Goal: Book appointment/travel/reservation

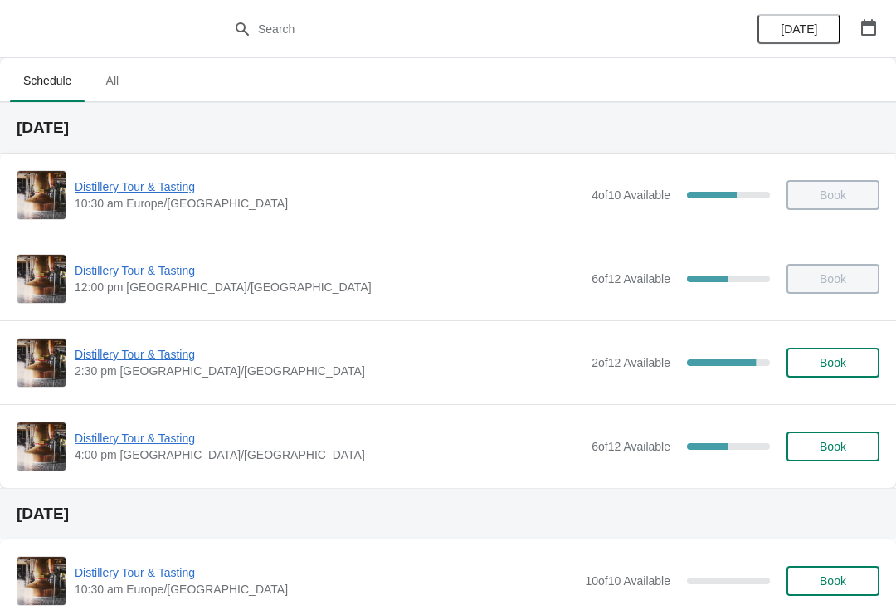
click at [161, 359] on span "Distillery Tour & Tasting" at bounding box center [329, 354] width 509 height 17
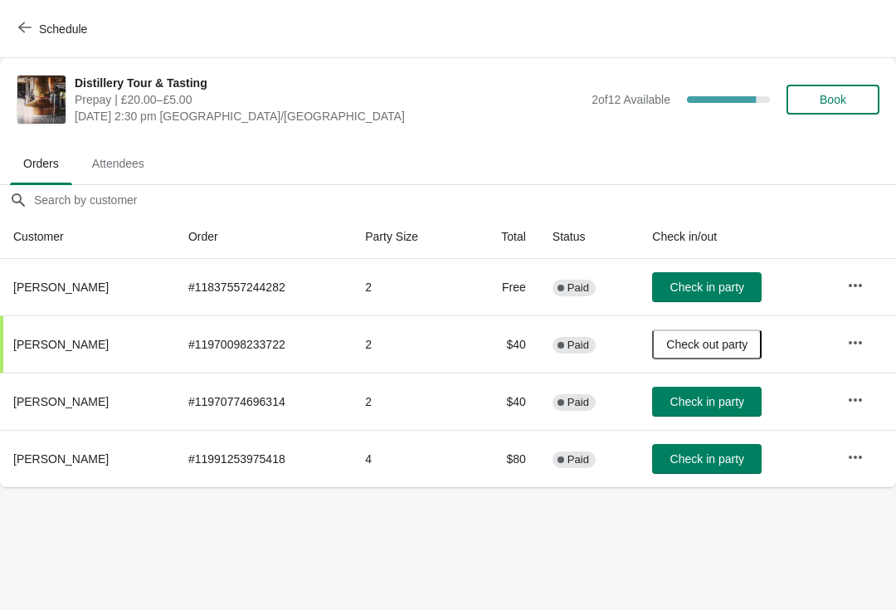
click at [835, 95] on span "Book" at bounding box center [833, 99] width 27 height 13
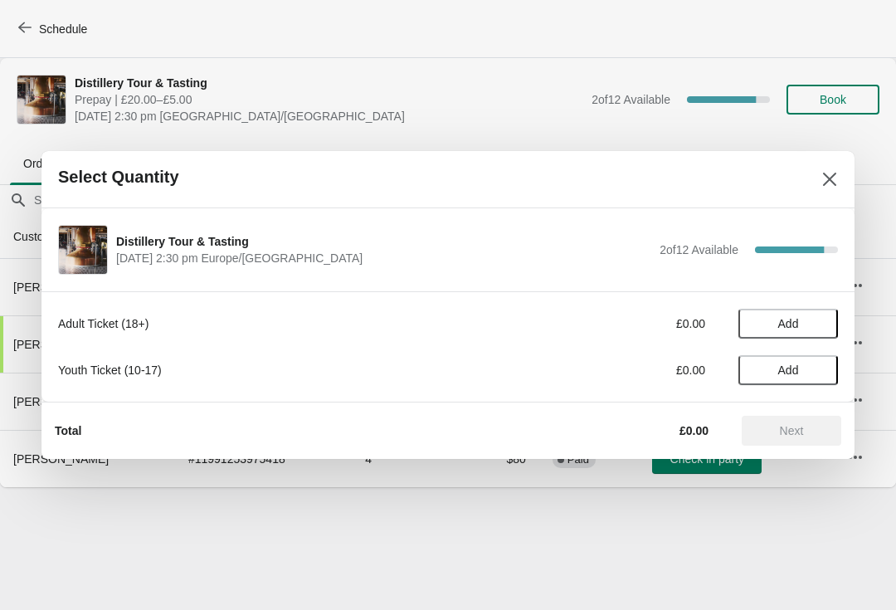
click at [796, 318] on span "Add" at bounding box center [788, 323] width 21 height 13
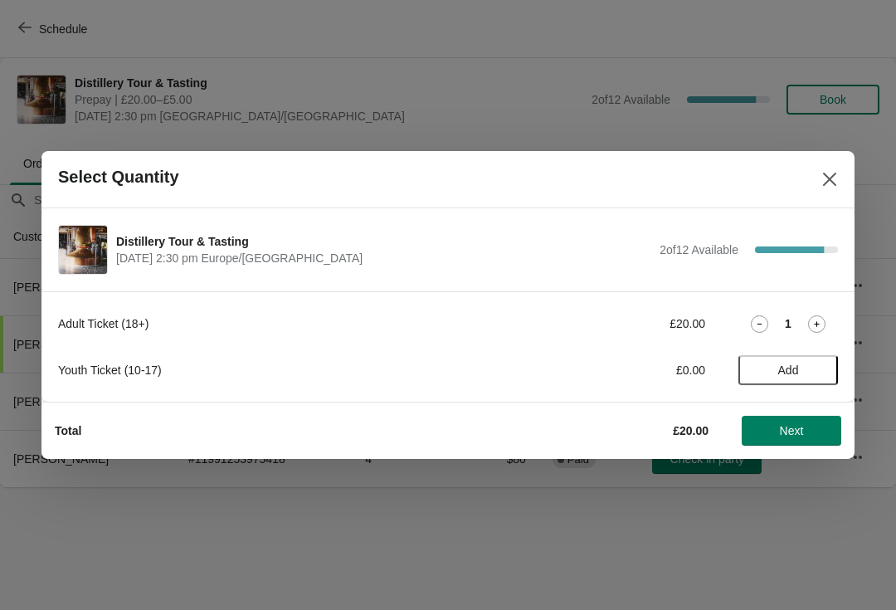
click at [825, 319] on icon at bounding box center [816, 323] width 17 height 17
click at [792, 427] on span "Next" at bounding box center [792, 430] width 24 height 13
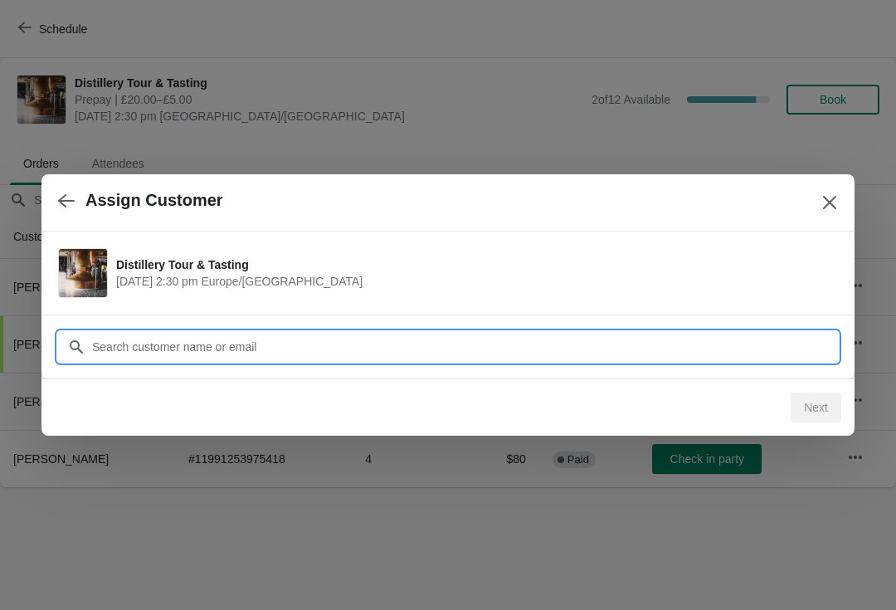
click at [299, 346] on input "Customer" at bounding box center [464, 347] width 747 height 30
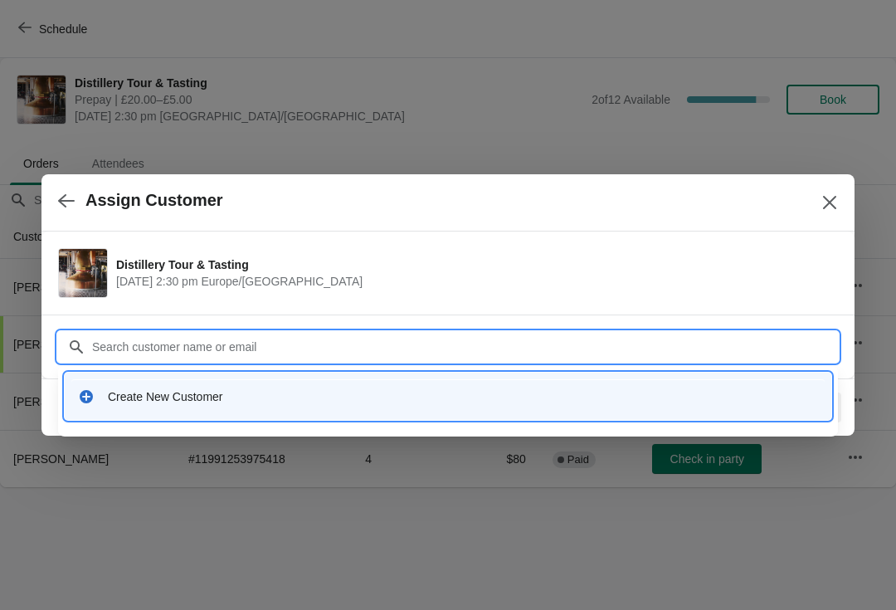
click at [209, 340] on input "Customer" at bounding box center [464, 347] width 747 height 30
click at [293, 390] on div "Create New Customer" at bounding box center [463, 396] width 710 height 17
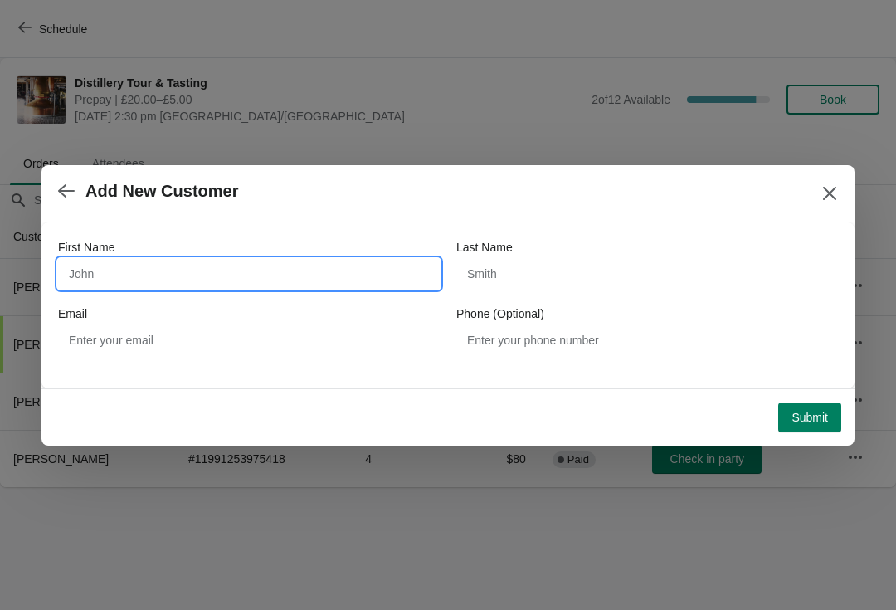
click at [128, 270] on input "First Name" at bounding box center [249, 274] width 382 height 30
type input "Sergiu"
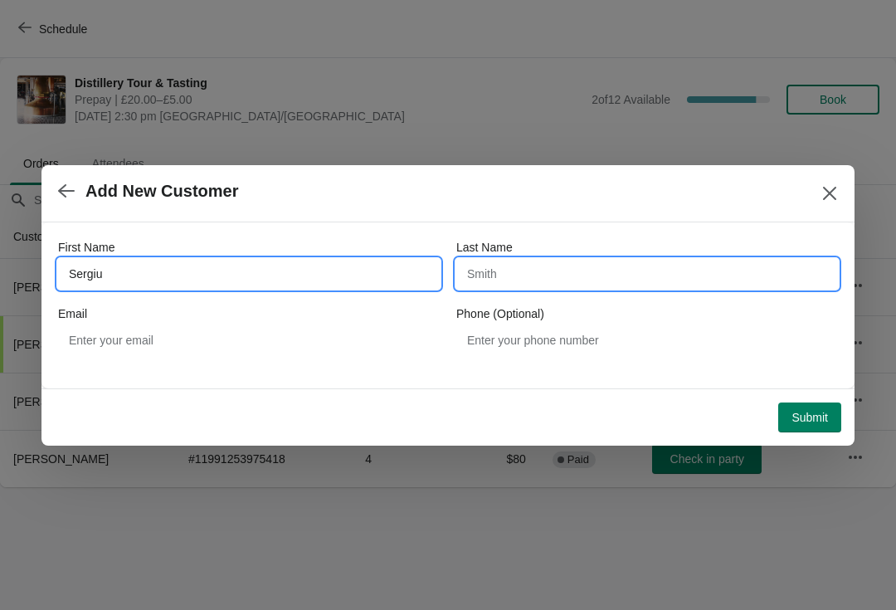
click at [553, 278] on input "Last Name" at bounding box center [647, 274] width 382 height 30
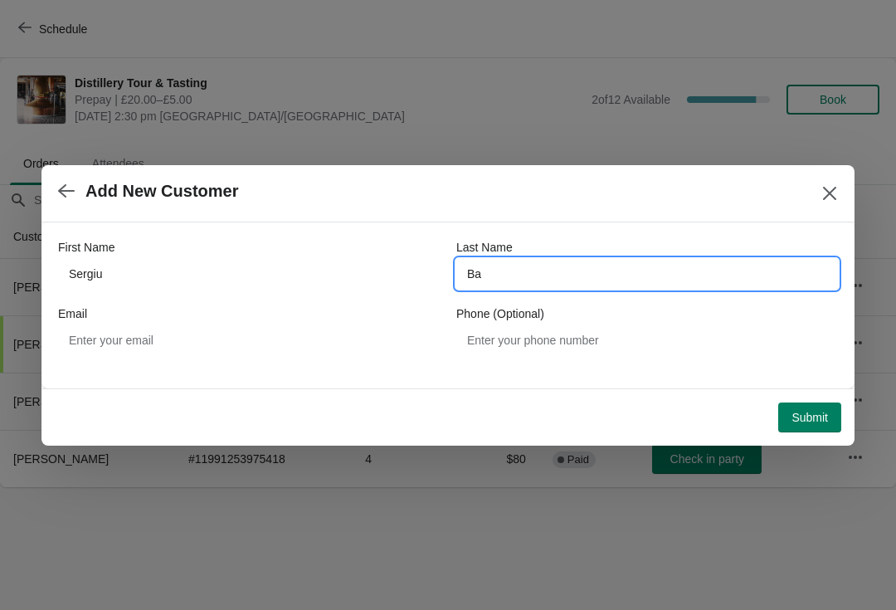
type input "[MEDICAL_DATA]"
